Goal: Information Seeking & Learning: Understand process/instructions

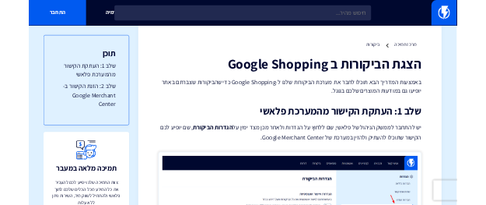
scroll to position [51, 0]
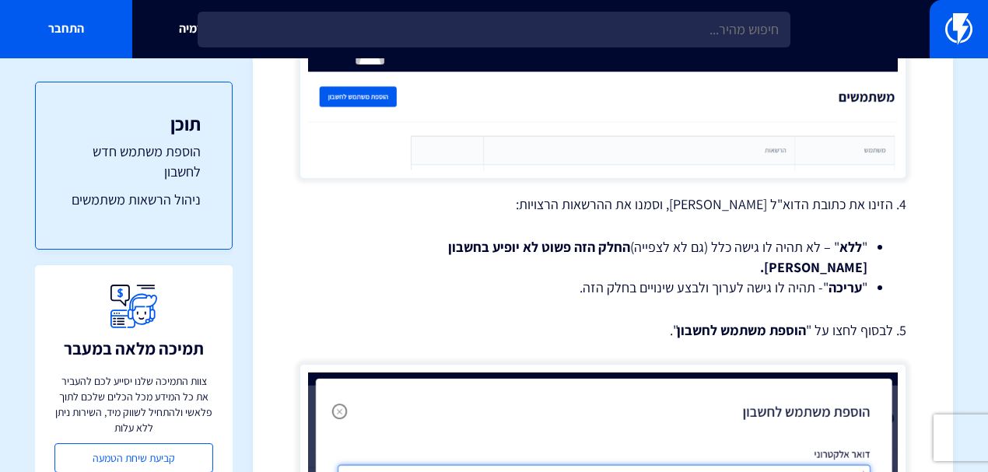
scroll to position [1244, 0]
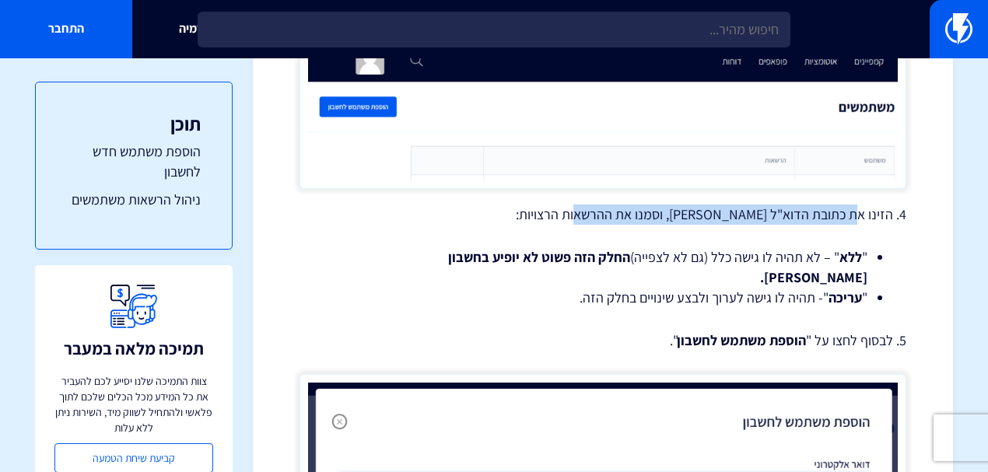
drag, startPoint x: 859, startPoint y: 219, endPoint x: 602, endPoint y: 222, distance: 257.4
click at [602, 222] on p "4. הזינו את כתובת הדוא"ל [PERSON_NAME], וסמנו את ההרשאות הרצויות:" at bounding box center [602, 215] width 607 height 20
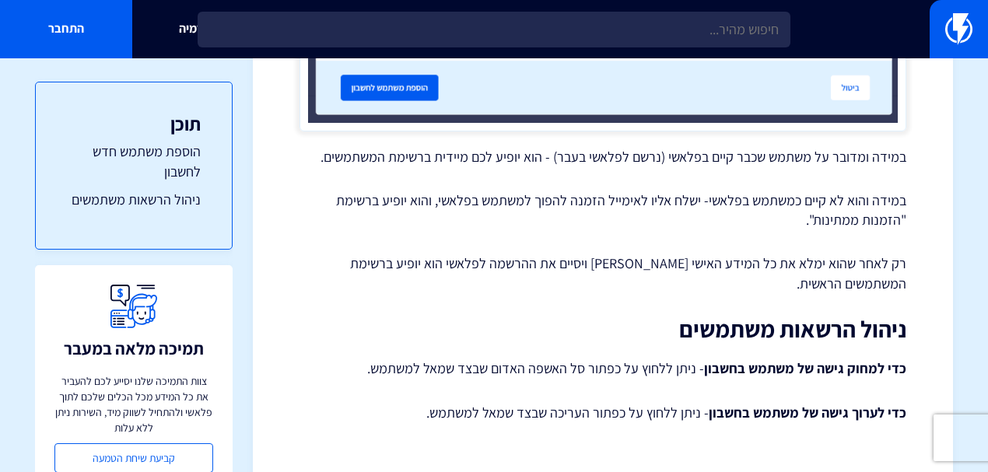
scroll to position [1872, 0]
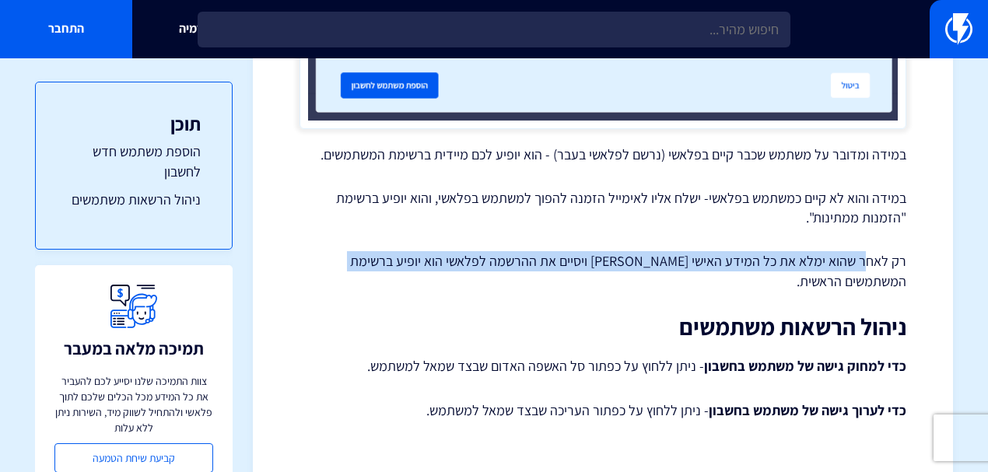
drag, startPoint x: 867, startPoint y: 243, endPoint x: 359, endPoint y: 242, distance: 507.8
click at [359, 251] on p "רק לאחר שהוא ימלא את כל המידע האישי [PERSON_NAME] ויסיים את ההרשמה לפלאשי הוא י…" at bounding box center [602, 271] width 607 height 40
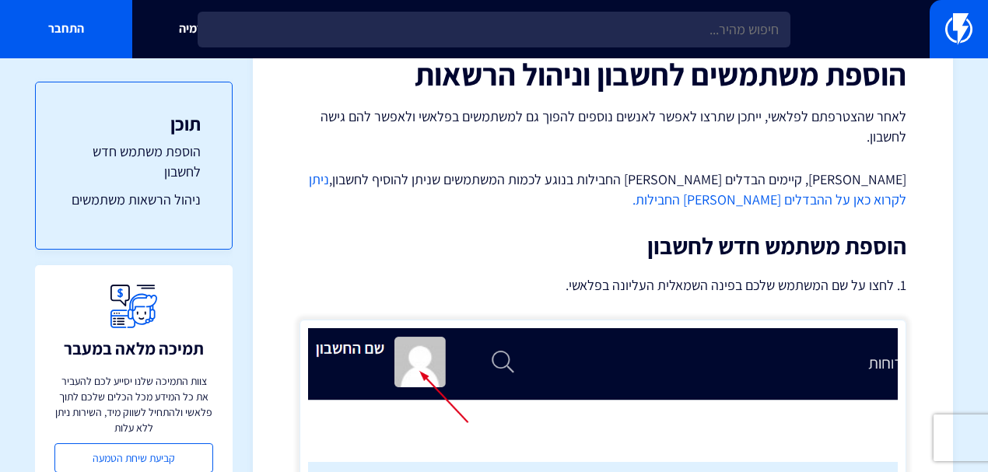
scroll to position [0, 0]
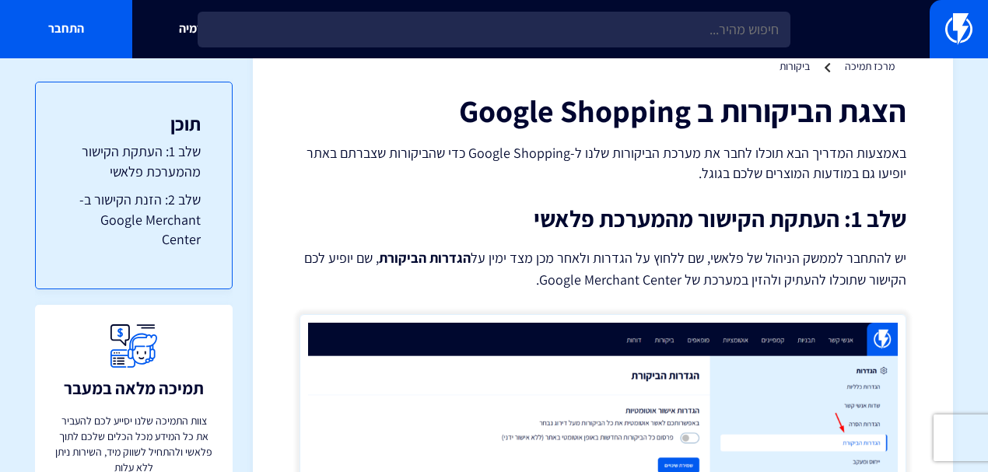
scroll to position [51, 0]
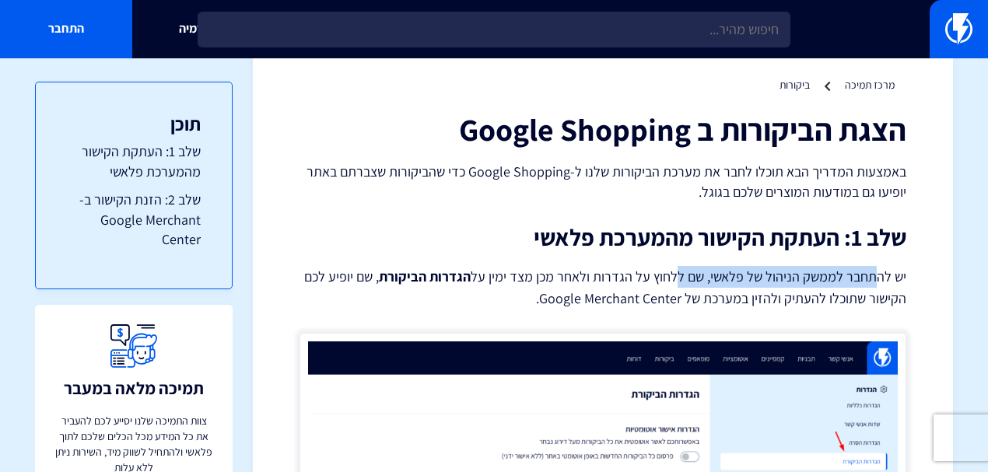
drag, startPoint x: 878, startPoint y: 276, endPoint x: 683, endPoint y: 280, distance: 195.2
click at [683, 280] on p "יש להתחבר לממשק הניהול של פלאשי, שם ללחוץ על הגדרות ולאחר מכן מצד ימין על הגדרו…" at bounding box center [602, 288] width 607 height 44
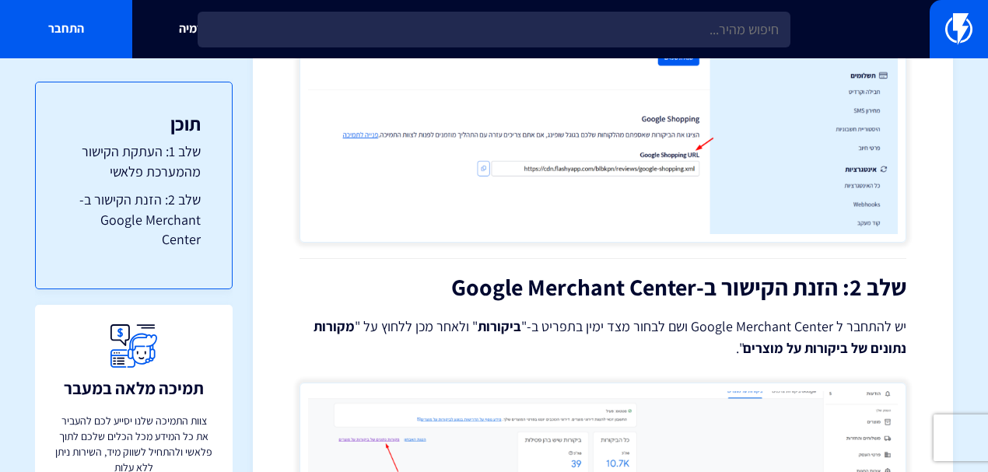
scroll to position [518, 0]
